Goal: Contribute content: Add original content to the website for others to see

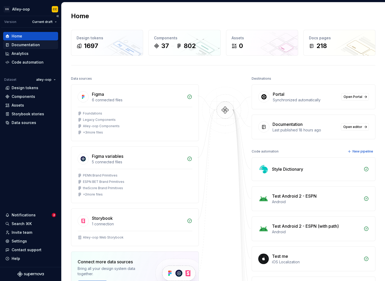
click at [36, 44] on div "Documentation" at bounding box center [26, 44] width 28 height 5
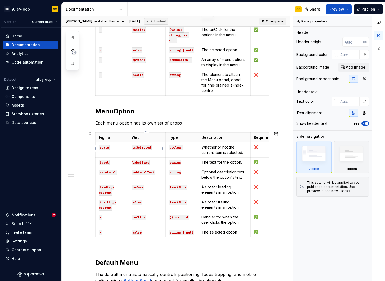
scroll to position [753, 0]
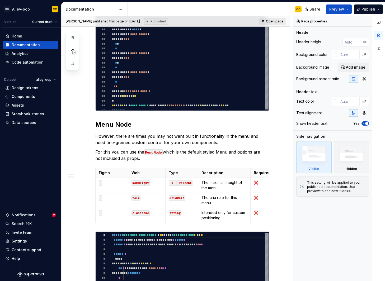
click at [278, 21] on span "Open page" at bounding box center [275, 21] width 18 height 4
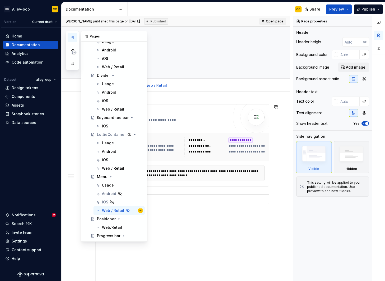
scroll to position [704, 0]
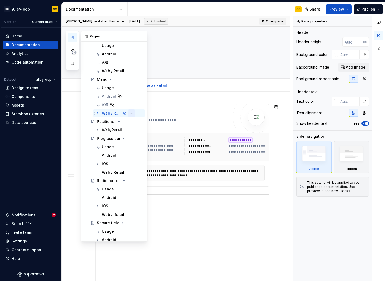
click at [128, 112] on button "Page tree" at bounding box center [131, 113] width 7 height 7
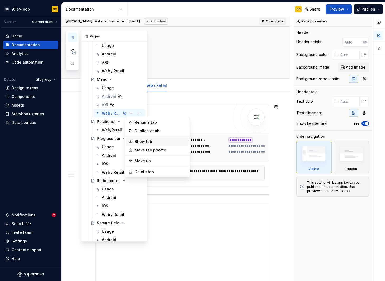
click at [143, 141] on div "Show tab" at bounding box center [161, 141] width 52 height 5
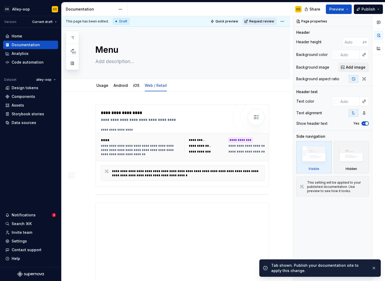
click at [260, 21] on span "Request review" at bounding box center [261, 21] width 25 height 4
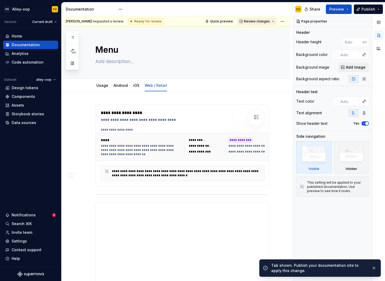
click at [259, 21] on span "Review changes" at bounding box center [257, 21] width 26 height 4
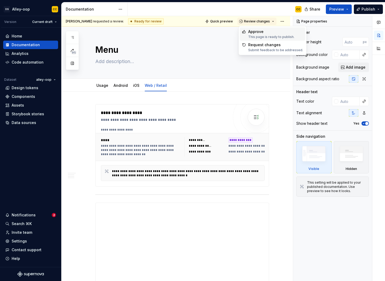
click at [257, 34] on div "Approve" at bounding box center [271, 31] width 46 height 5
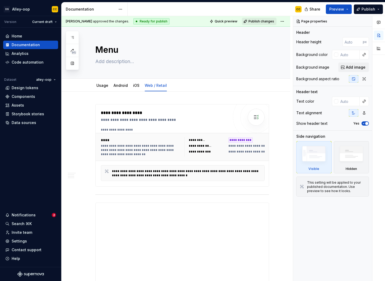
click at [259, 20] on span "Publish changes" at bounding box center [261, 21] width 26 height 4
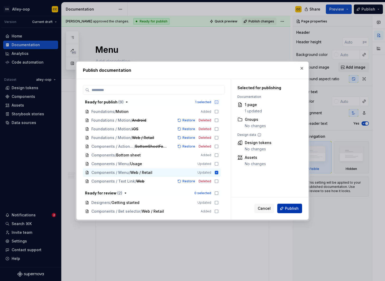
click at [295, 210] on span "Publish" at bounding box center [292, 208] width 14 height 5
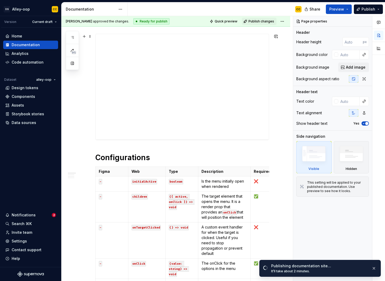
scroll to position [58, 0]
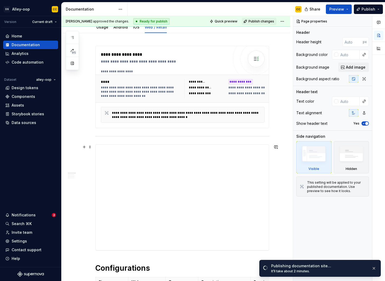
type textarea "*"
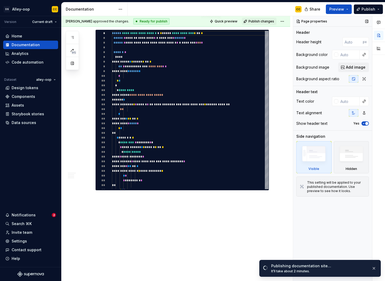
scroll to position [817, 0]
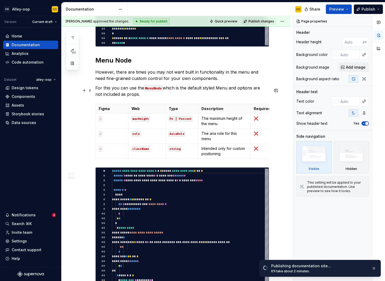
click at [208, 96] on p "For this you can use the MenuNode which is the default styled Menu and options …" at bounding box center [182, 91] width 174 height 13
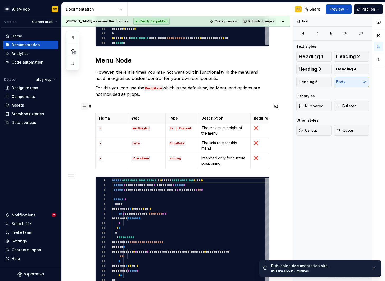
click at [86, 106] on button "button" at bounding box center [83, 106] width 7 height 7
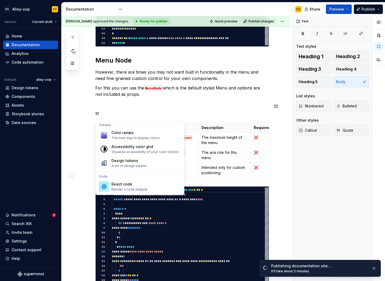
scroll to position [0, 0]
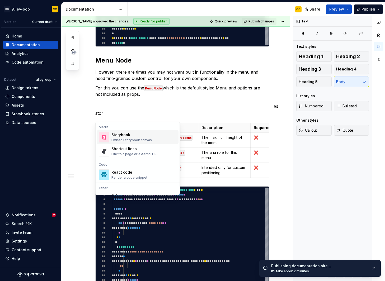
click at [125, 138] on div "Embed Storybook canvas" at bounding box center [131, 140] width 40 height 4
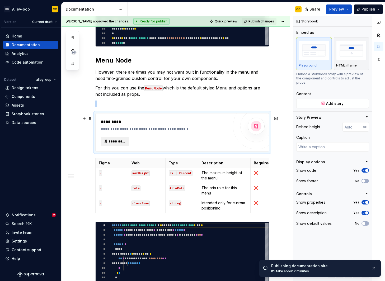
click at [121, 144] on span "*********" at bounding box center [116, 141] width 17 height 5
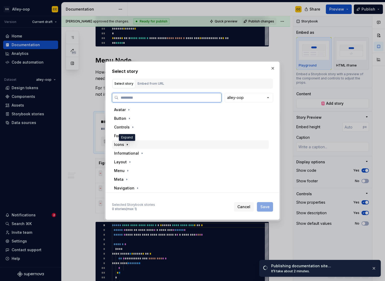
type textarea "*"
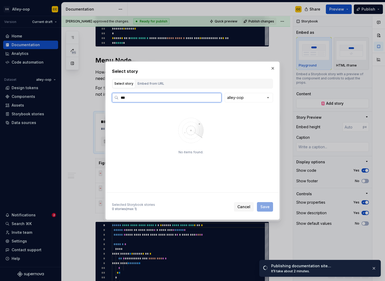
type input "****"
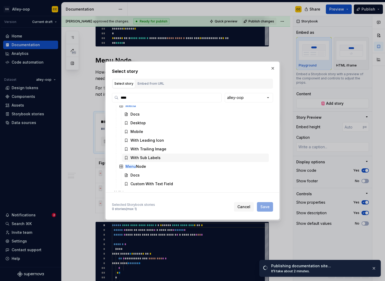
scroll to position [13, 0]
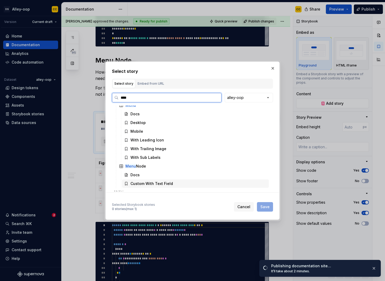
click at [150, 180] on div "Custom With Text Field" at bounding box center [195, 183] width 147 height 8
click at [264, 208] on span "Save" at bounding box center [264, 206] width 9 height 5
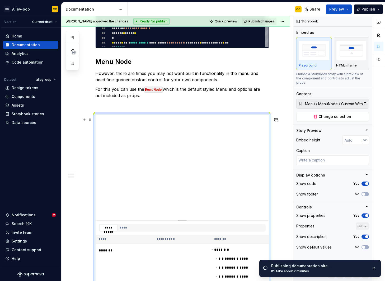
scroll to position [816, 0]
click at [347, 69] on button "HTML iframe" at bounding box center [351, 53] width 35 height 33
type textarea "*"
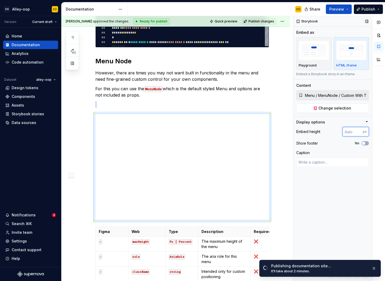
click at [350, 130] on input "number" at bounding box center [352, 132] width 20 height 10
type input "106"
type textarea "*"
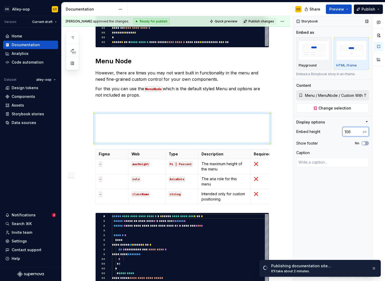
drag, startPoint x: 352, startPoint y: 132, endPoint x: 347, endPoint y: 132, distance: 4.2
click at [348, 132] on input "106" at bounding box center [352, 132] width 20 height 10
type input "117"
type textarea "*"
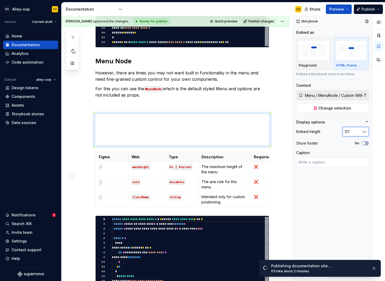
click at [350, 129] on input "117" at bounding box center [352, 132] width 20 height 10
type input "105"
type textarea "*"
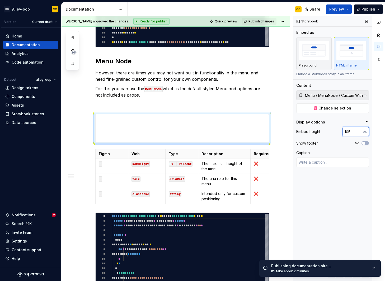
click at [347, 131] on input "105" at bounding box center [352, 132] width 20 height 10
type input "112"
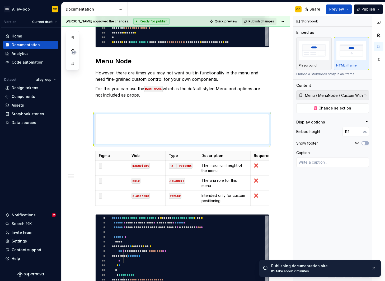
click at [265, 24] on button "Publish changes" at bounding box center [259, 21] width 35 height 7
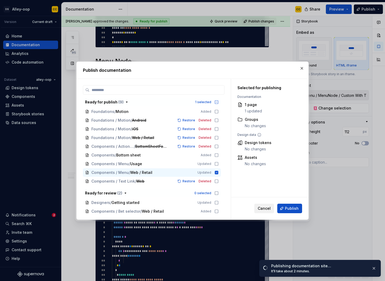
click at [265, 207] on span "Cancel" at bounding box center [264, 208] width 13 height 5
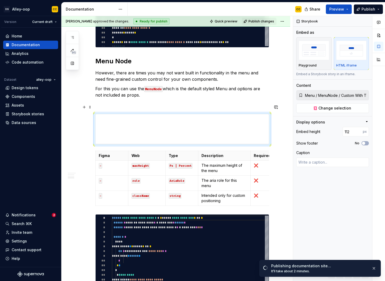
click at [189, 105] on p at bounding box center [182, 104] width 174 height 6
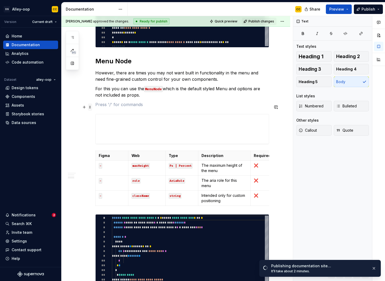
click at [89, 107] on span at bounding box center [90, 106] width 4 height 7
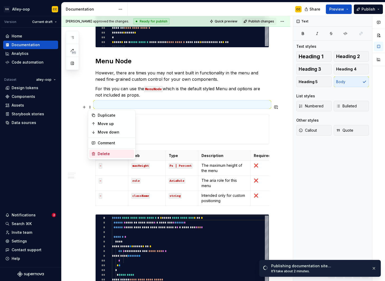
click at [94, 151] on div "Delete" at bounding box center [111, 154] width 45 height 8
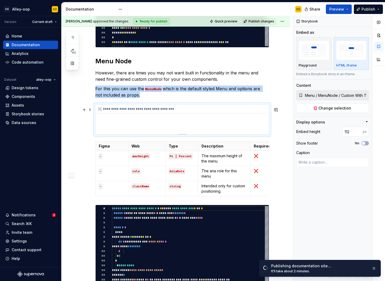
click at [149, 116] on div "**********" at bounding box center [182, 120] width 173 height 30
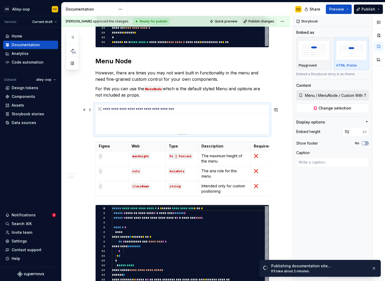
click at [146, 123] on div "**********" at bounding box center [182, 120] width 173 height 30
type textarea "*"
drag, startPoint x: 353, startPoint y: 131, endPoint x: 343, endPoint y: 131, distance: 10.0
click at [343, 131] on input "112" at bounding box center [352, 132] width 20 height 10
type input "160"
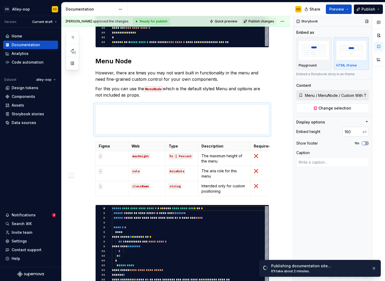
type textarea "*"
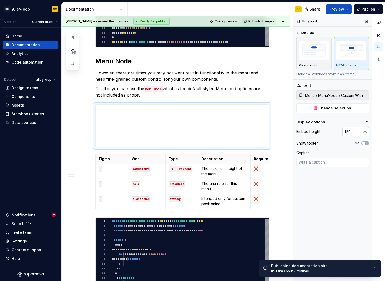
click at [355, 133] on input "160" at bounding box center [352, 132] width 20 height 10
click at [355, 132] on input "160" at bounding box center [352, 132] width 20 height 10
click at [348, 131] on input "160" at bounding box center [352, 132] width 20 height 10
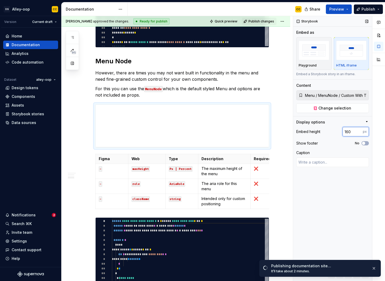
click at [348, 131] on input "160" at bounding box center [352, 132] width 20 height 10
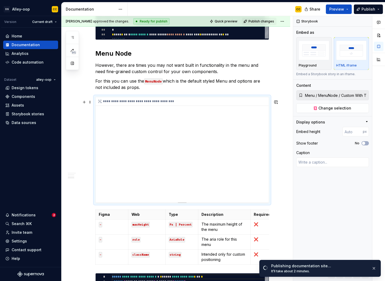
scroll to position [824, 0]
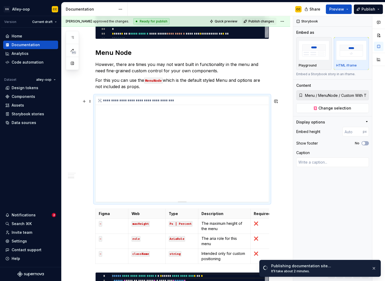
click at [214, 118] on div "**********" at bounding box center [182, 149] width 173 height 106
click at [216, 114] on div "**********" at bounding box center [182, 149] width 173 height 106
click at [258, 23] on span "Publish changes" at bounding box center [261, 21] width 26 height 4
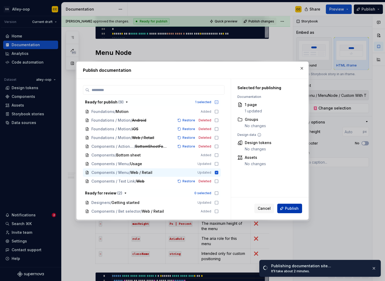
click at [291, 209] on span "Publish" at bounding box center [292, 208] width 14 height 5
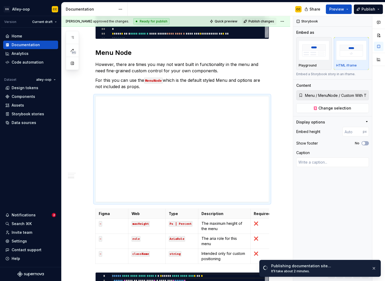
click at [377, 267] on div "Publishing documentation site… It’ll take about 2 minutes." at bounding box center [319, 268] width 121 height 17
click at [376, 266] on button "button" at bounding box center [373, 268] width 7 height 7
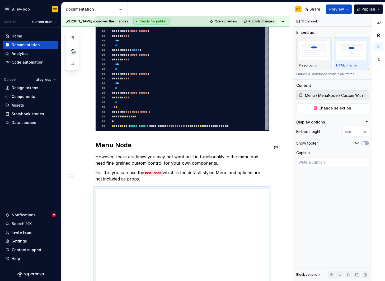
scroll to position [727, 0]
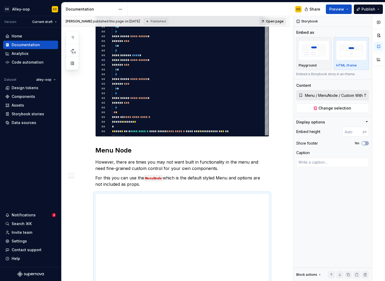
click at [267, 20] on span "Open page" at bounding box center [275, 21] width 18 height 4
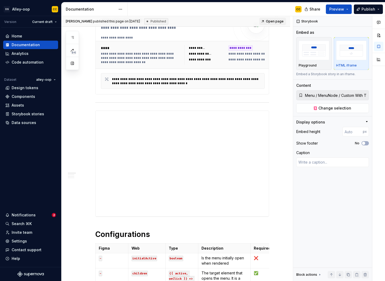
scroll to position [139, 0]
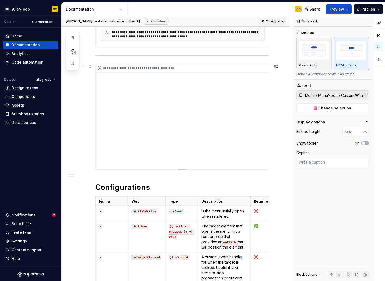
type textarea "*"
type input "Menu / Menu / With Sub Labels"
click at [257, 79] on div "**********" at bounding box center [182, 117] width 173 height 106
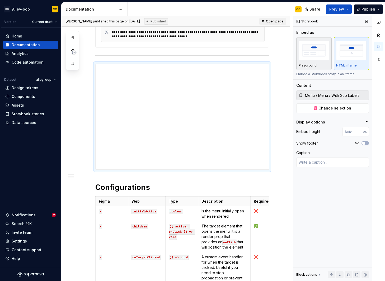
click at [317, 62] on div "Playground" at bounding box center [313, 54] width 31 height 28
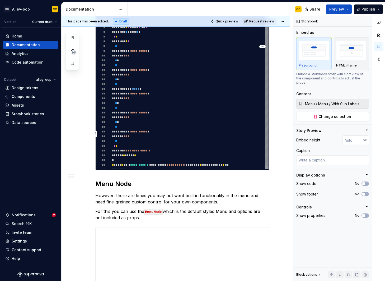
scroll to position [810, 0]
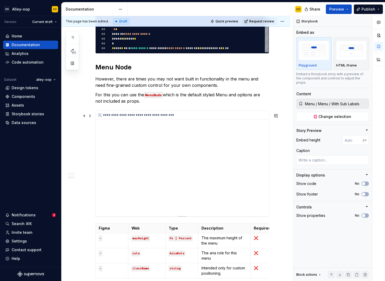
type textarea "*"
type input "Menu / MenuNode / Custom With Text Field"
click at [244, 154] on div "**********" at bounding box center [182, 164] width 173 height 106
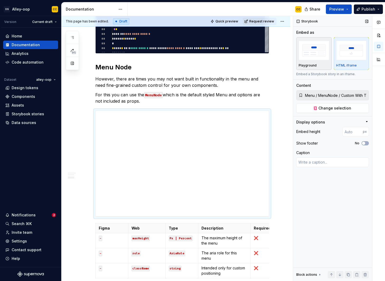
click at [318, 47] on img "button" at bounding box center [313, 50] width 31 height 19
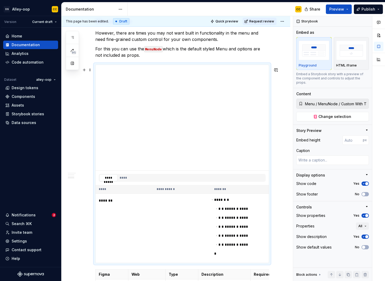
scroll to position [919, 0]
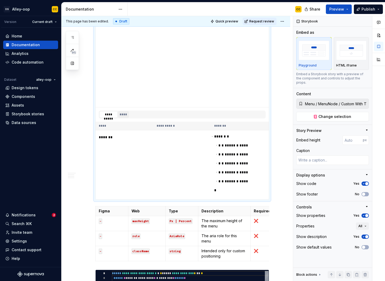
click at [125, 118] on button "****" at bounding box center [123, 114] width 11 height 7
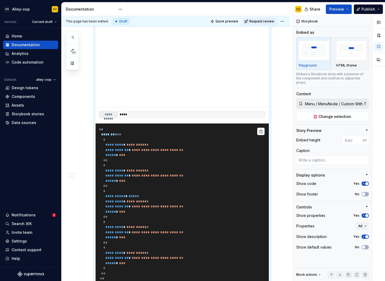
click at [109, 116] on button "**********" at bounding box center [108, 114] width 18 height 7
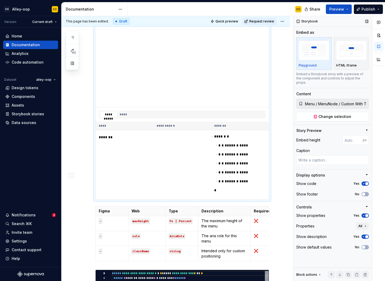
click at [366, 182] on span "button" at bounding box center [366, 183] width 3 height 3
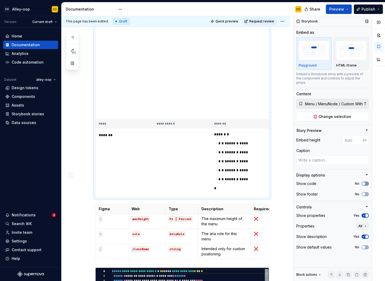
click at [366, 182] on button "No" at bounding box center [364, 184] width 7 height 4
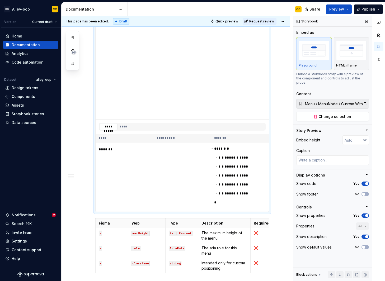
click at [367, 214] on span "button" at bounding box center [366, 215] width 3 height 3
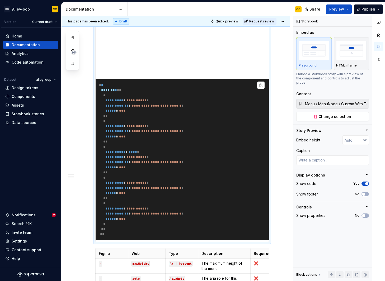
scroll to position [987, 0]
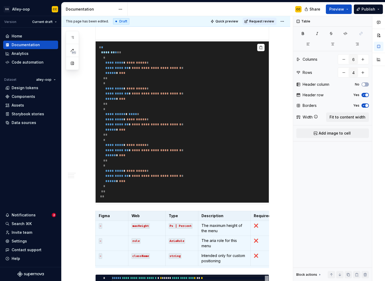
click at [227, 142] on pre "**********" at bounding box center [182, 121] width 173 height 161
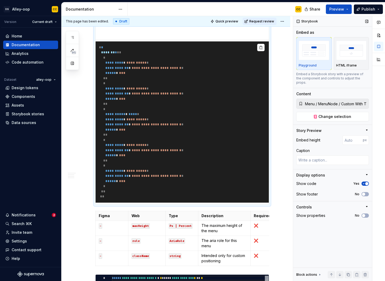
click at [364, 182] on icon "button" at bounding box center [363, 183] width 4 height 3
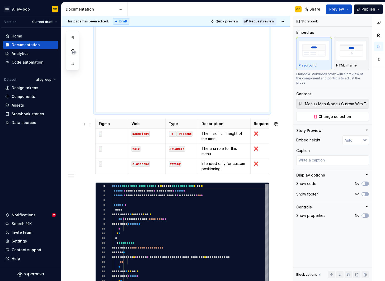
scroll to position [733, 0]
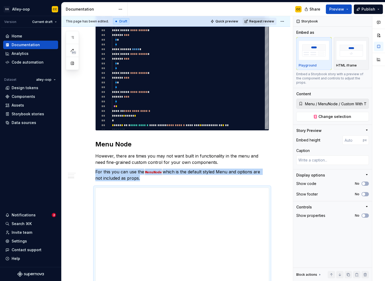
click at [269, 20] on span "Request review" at bounding box center [261, 21] width 25 height 4
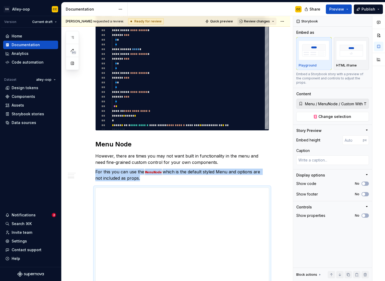
click at [263, 22] on span "Review changes" at bounding box center [257, 21] width 26 height 4
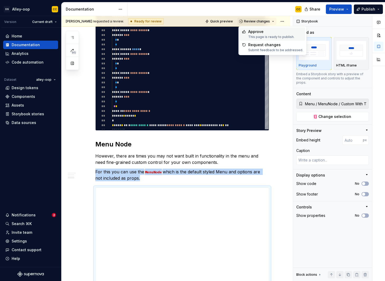
click at [258, 32] on div "Approve" at bounding box center [271, 31] width 46 height 5
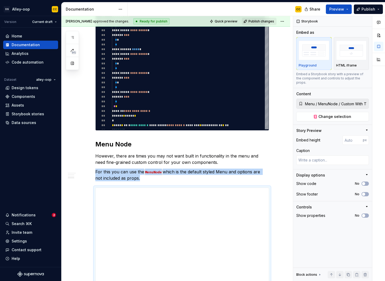
click at [265, 22] on span "Publish changes" at bounding box center [261, 21] width 26 height 4
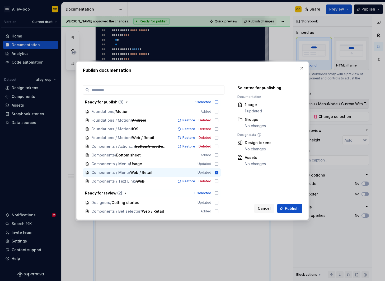
click at [286, 208] on span "Publish" at bounding box center [292, 208] width 14 height 5
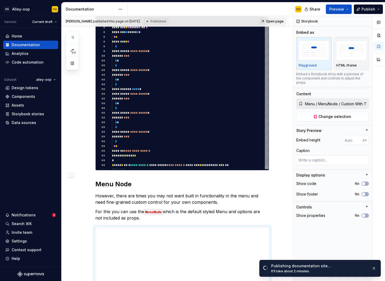
scroll to position [620, 0]
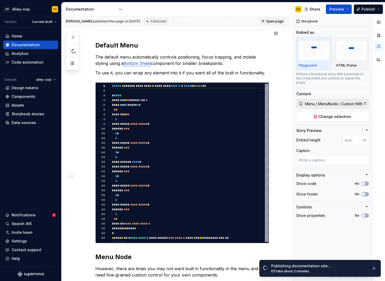
type textarea "*"
